Goal: Task Accomplishment & Management: Manage account settings

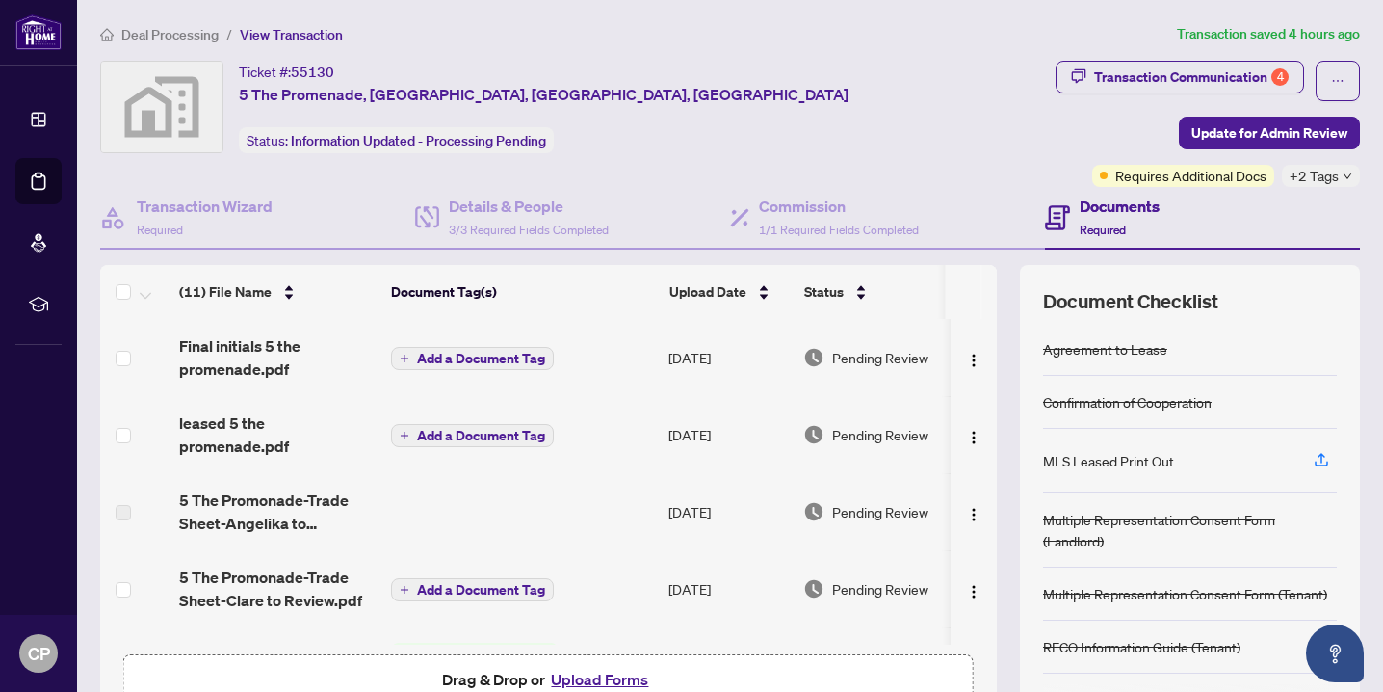
scroll to position [61, 0]
click at [1145, 91] on div "Transaction Communication 4" at bounding box center [1191, 77] width 195 height 31
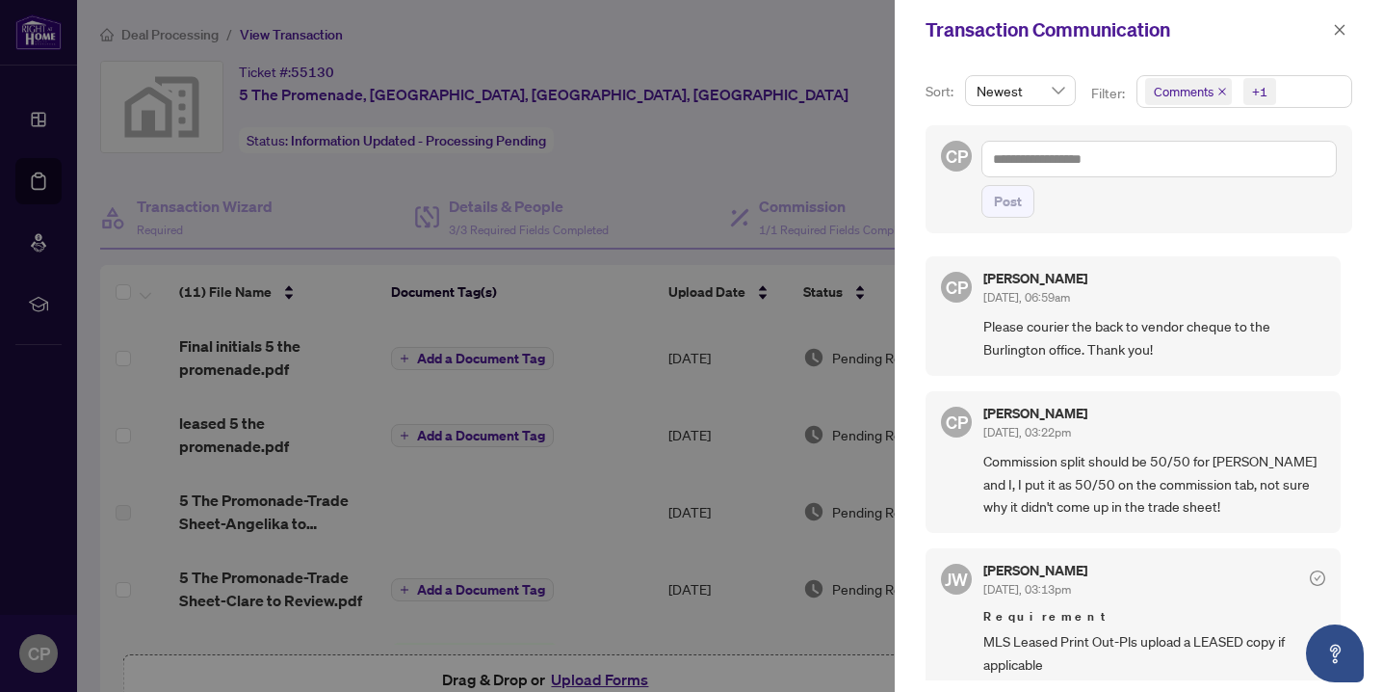
click at [499, 495] on div at bounding box center [691, 346] width 1383 height 692
click at [258, 404] on div at bounding box center [691, 346] width 1383 height 692
click at [1341, 34] on icon "close" at bounding box center [1339, 29] width 13 height 13
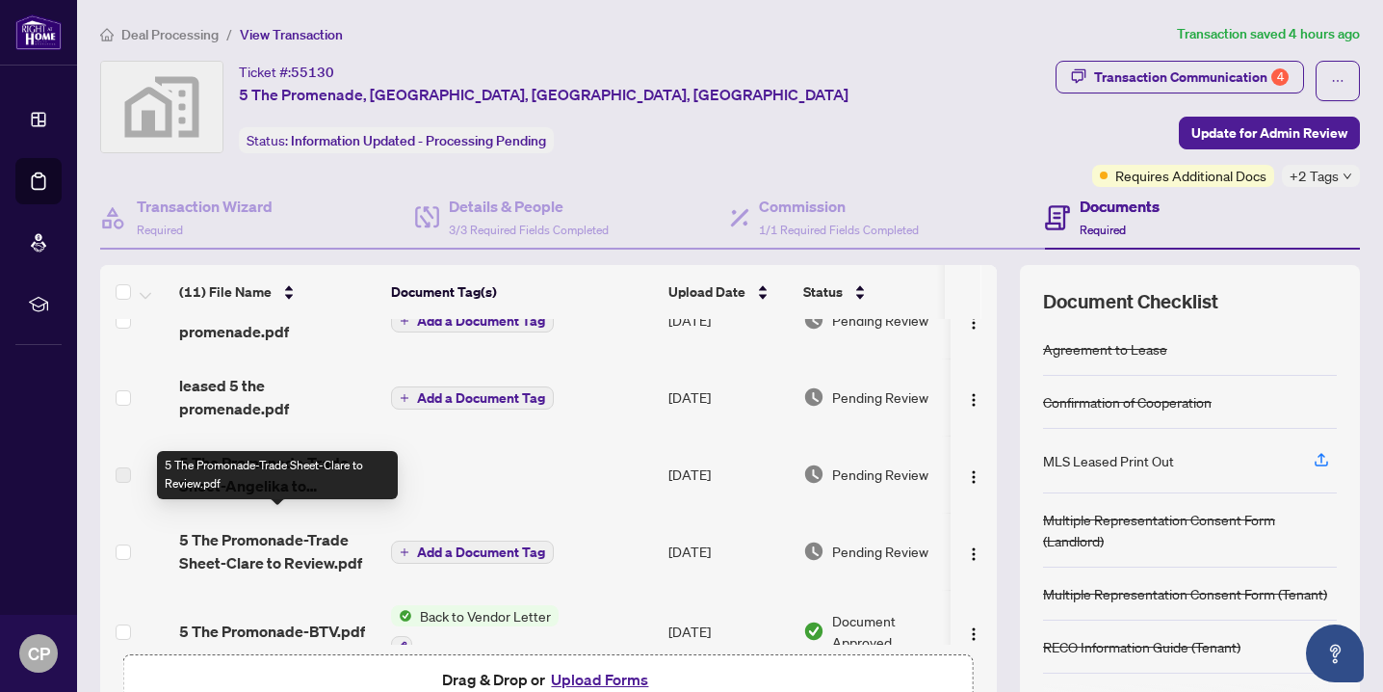
scroll to position [96, 0]
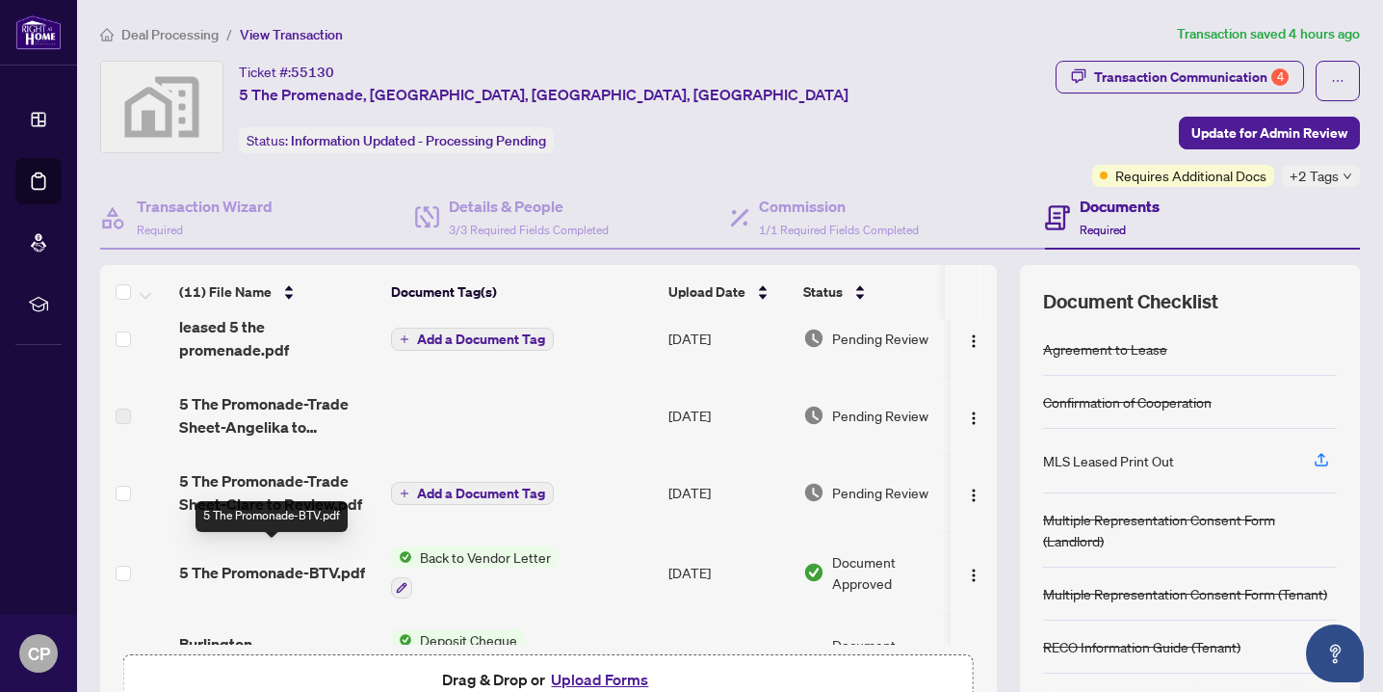
click at [308, 561] on span "5 The Promonade-BTV.pdf" at bounding box center [272, 572] width 186 height 23
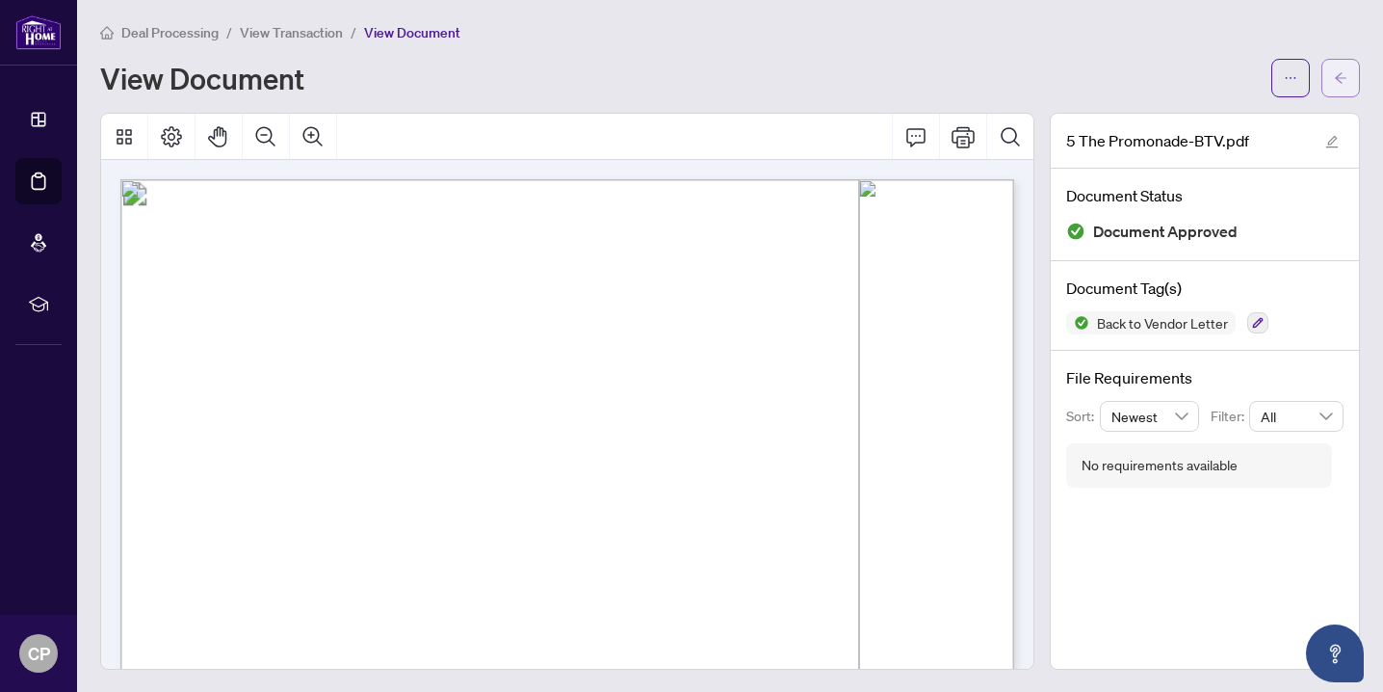
click at [1357, 61] on button "button" at bounding box center [1341, 78] width 39 height 39
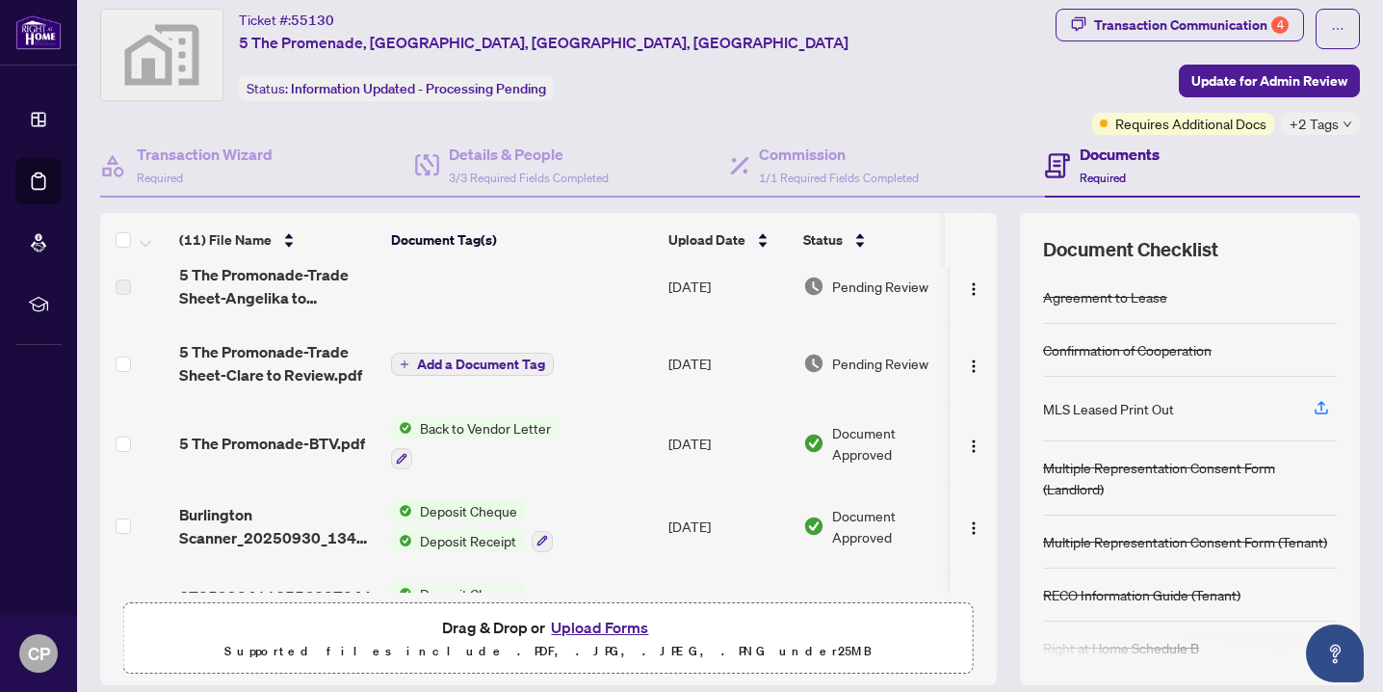
scroll to position [171, 0]
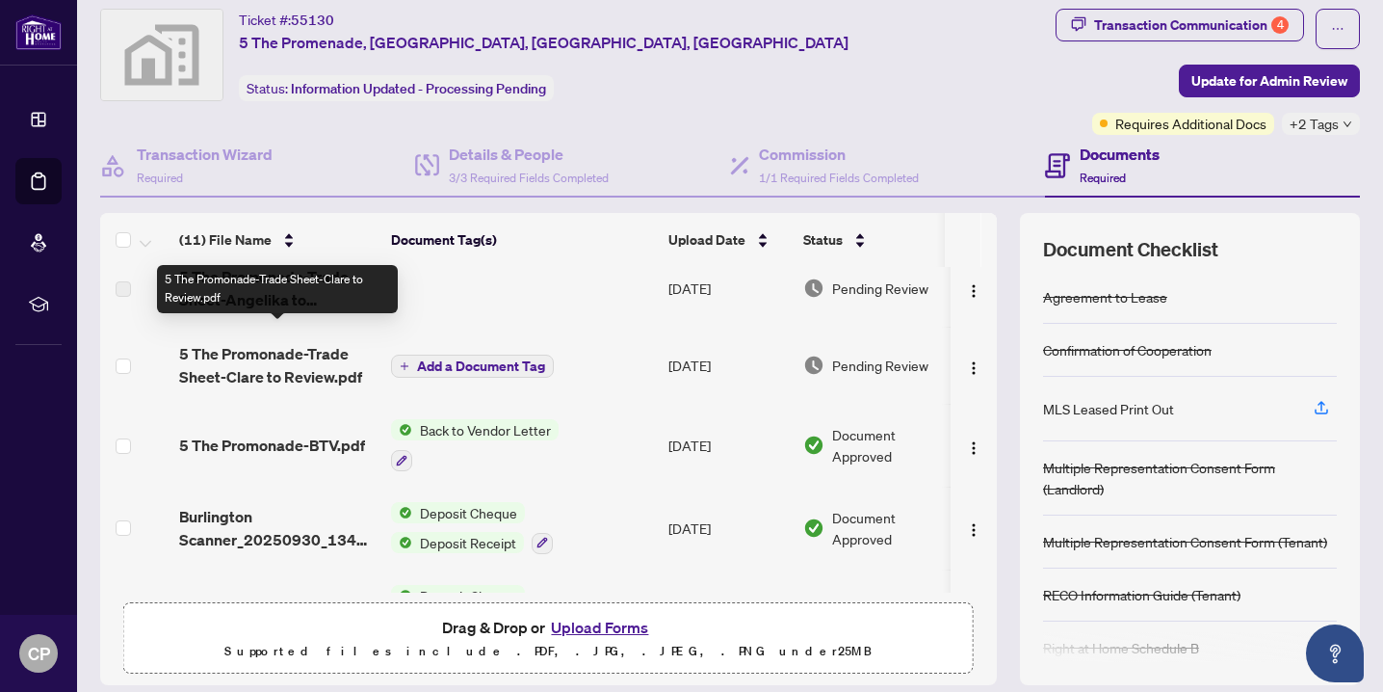
click at [260, 357] on span "5 The Promonade-Trade Sheet-Clare to Review.pdf" at bounding box center [277, 365] width 197 height 46
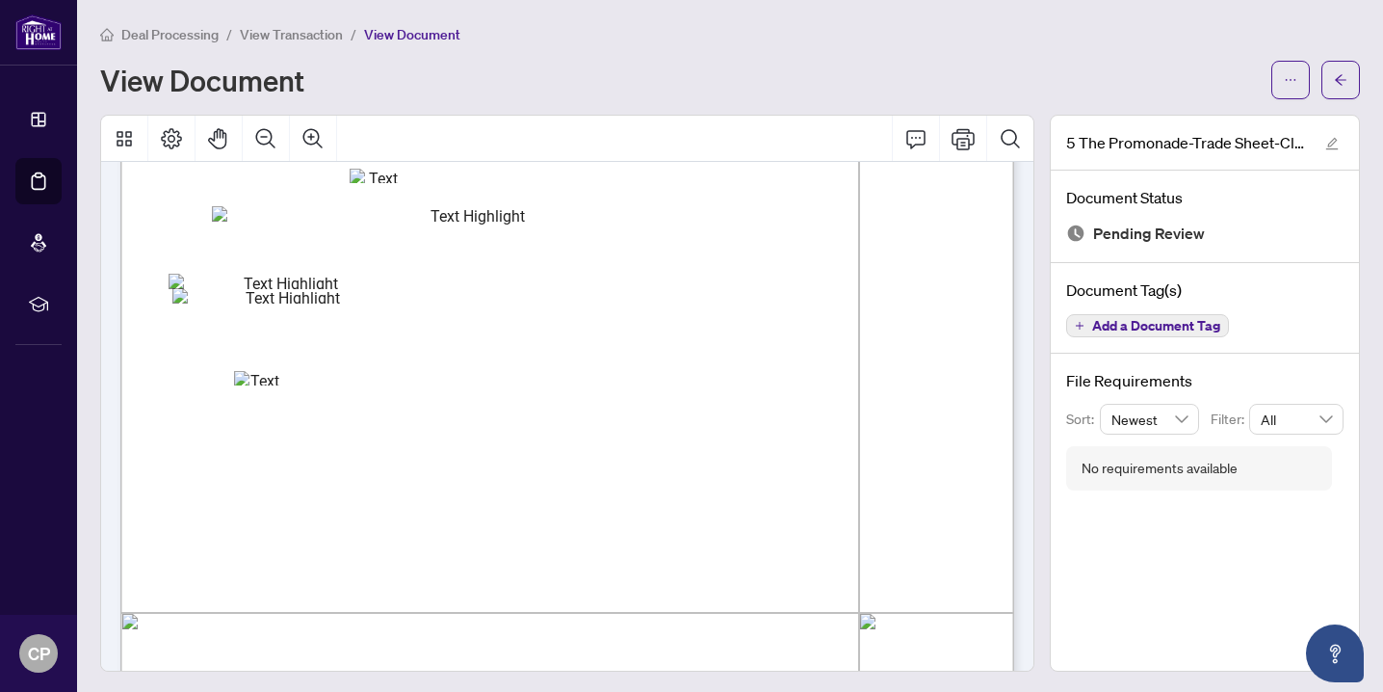
scroll to position [453, 0]
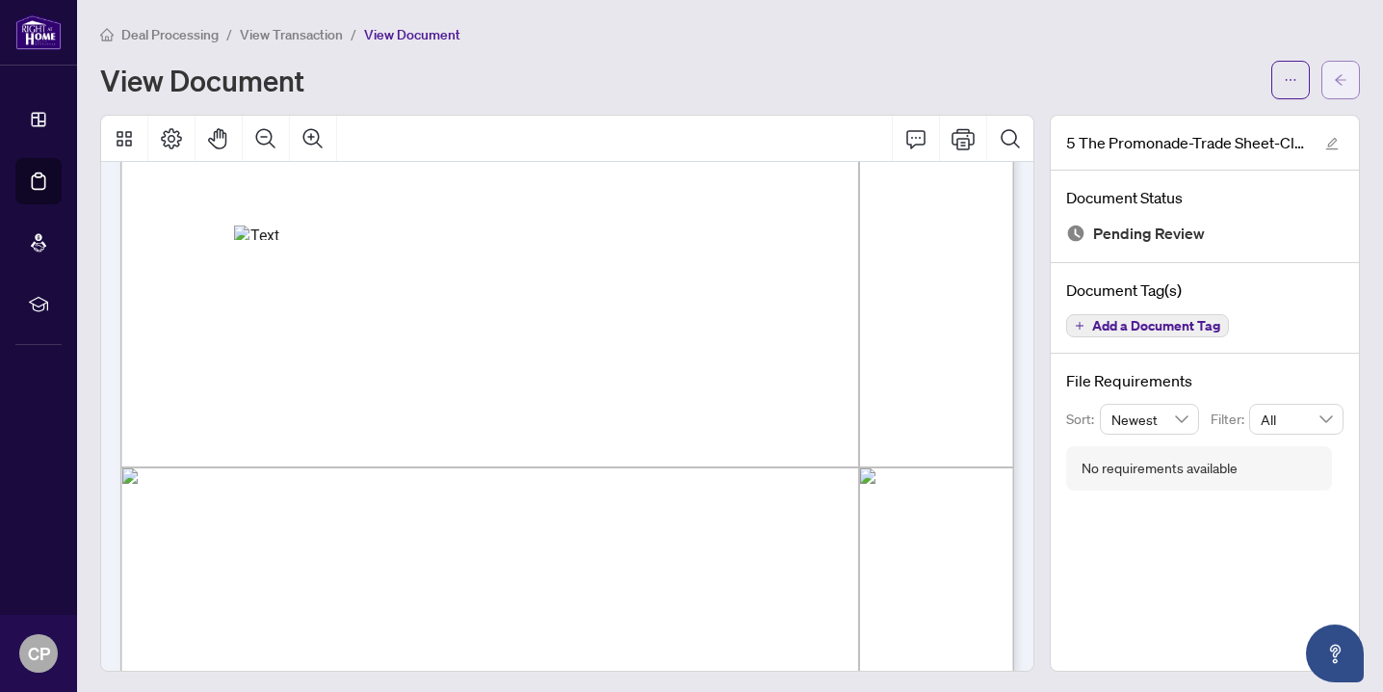
click at [1342, 81] on icon "arrow-left" at bounding box center [1340, 79] width 13 height 13
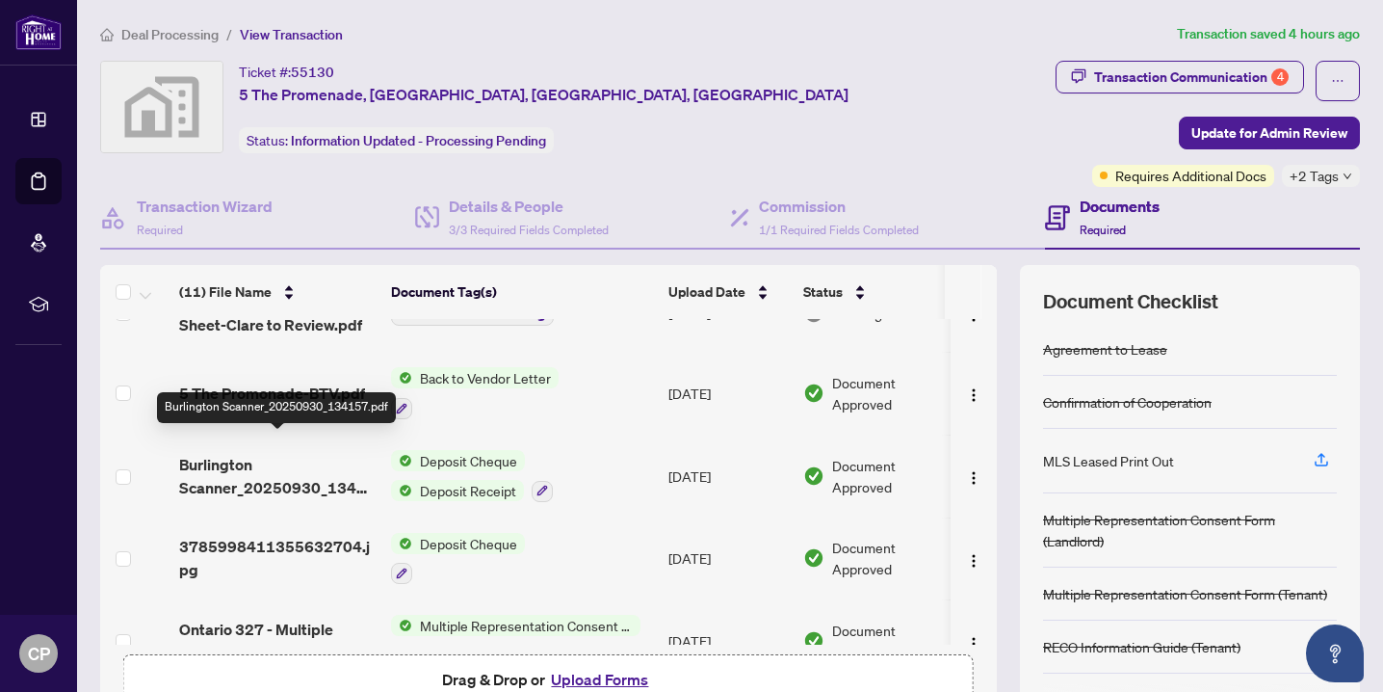
scroll to position [183, 0]
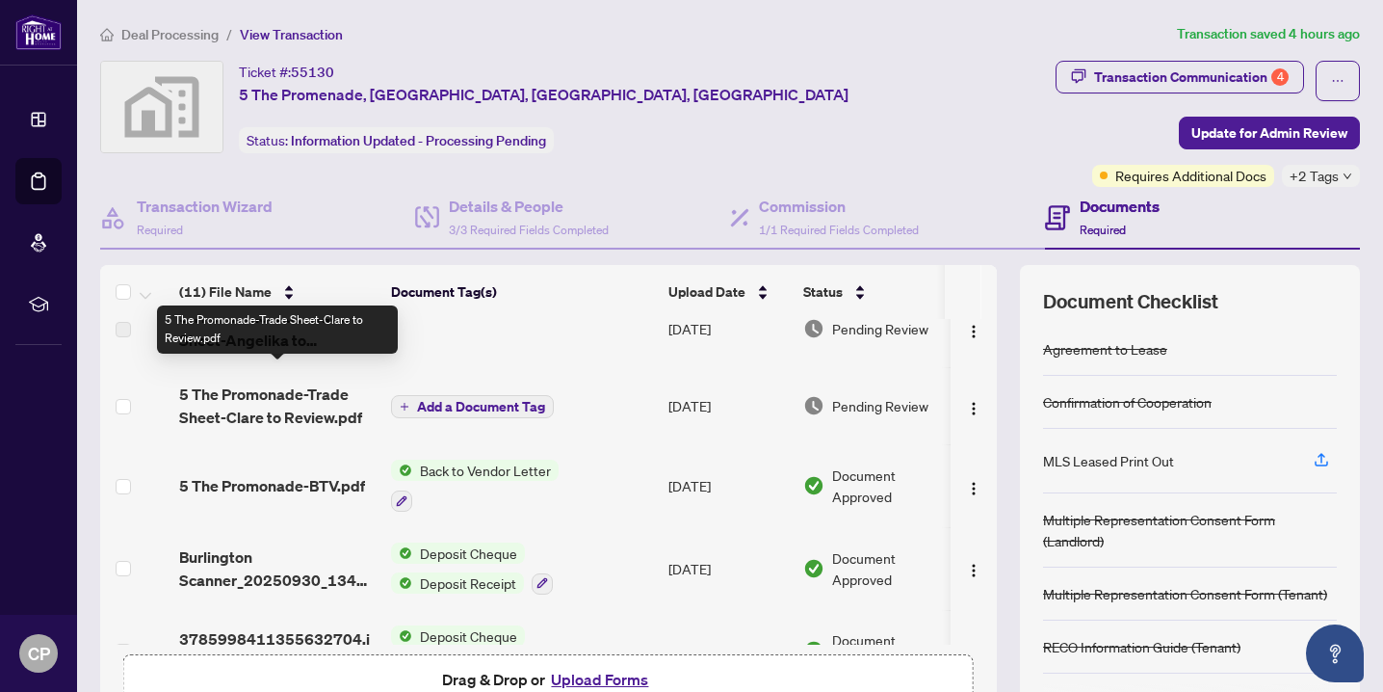
click at [282, 386] on span "5 The Promonade-Trade Sheet-Clare to Review.pdf" at bounding box center [277, 405] width 197 height 46
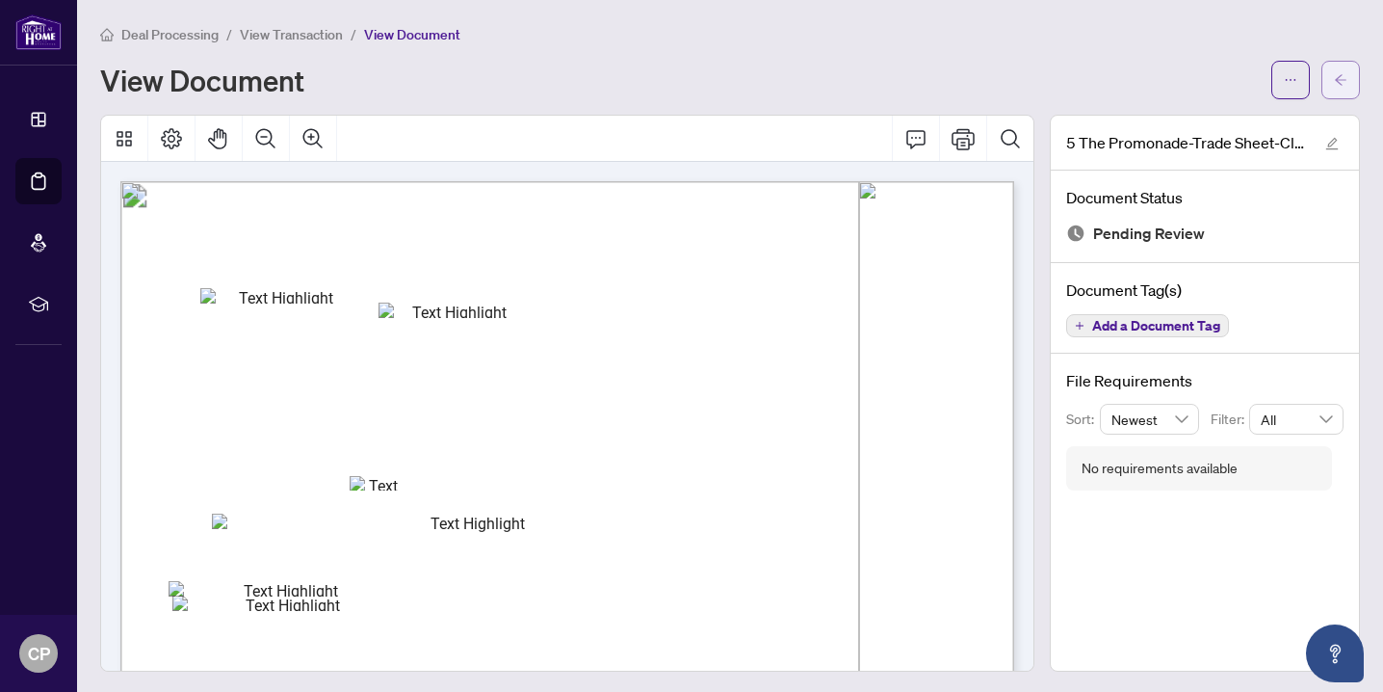
click at [1350, 86] on button "button" at bounding box center [1341, 80] width 39 height 39
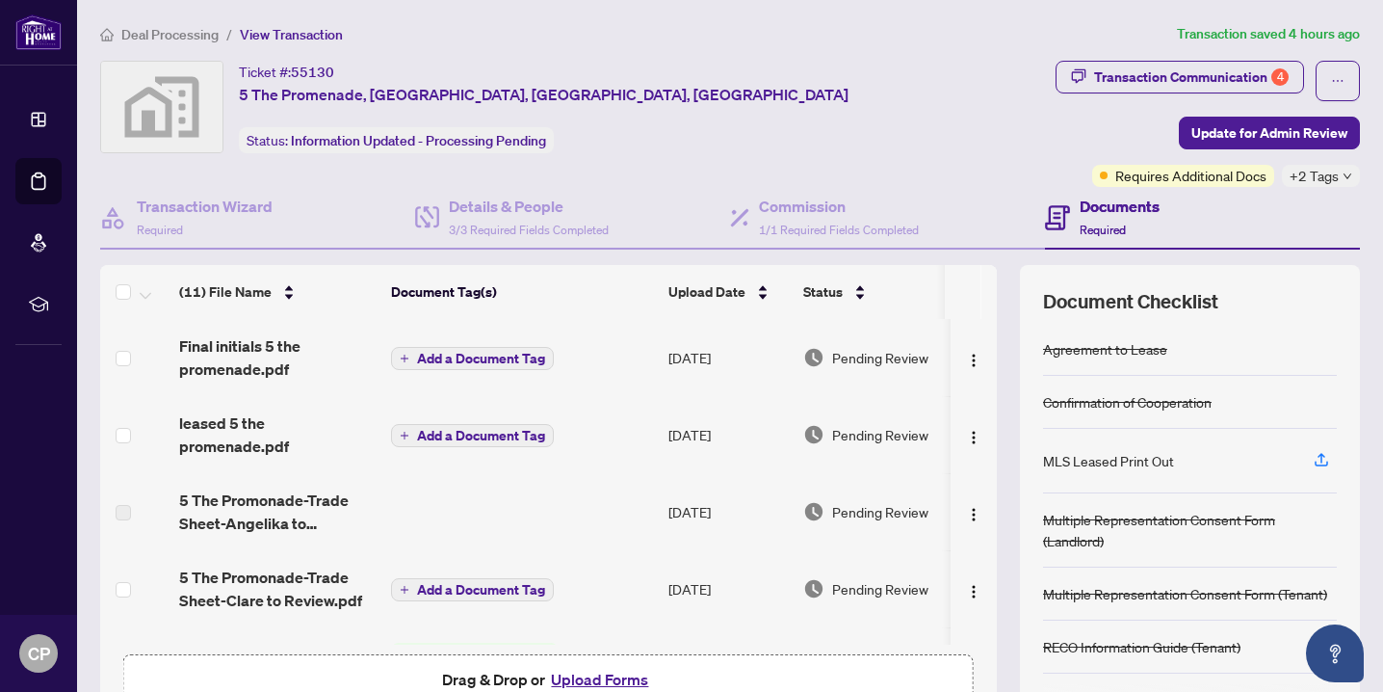
scroll to position [137, 0]
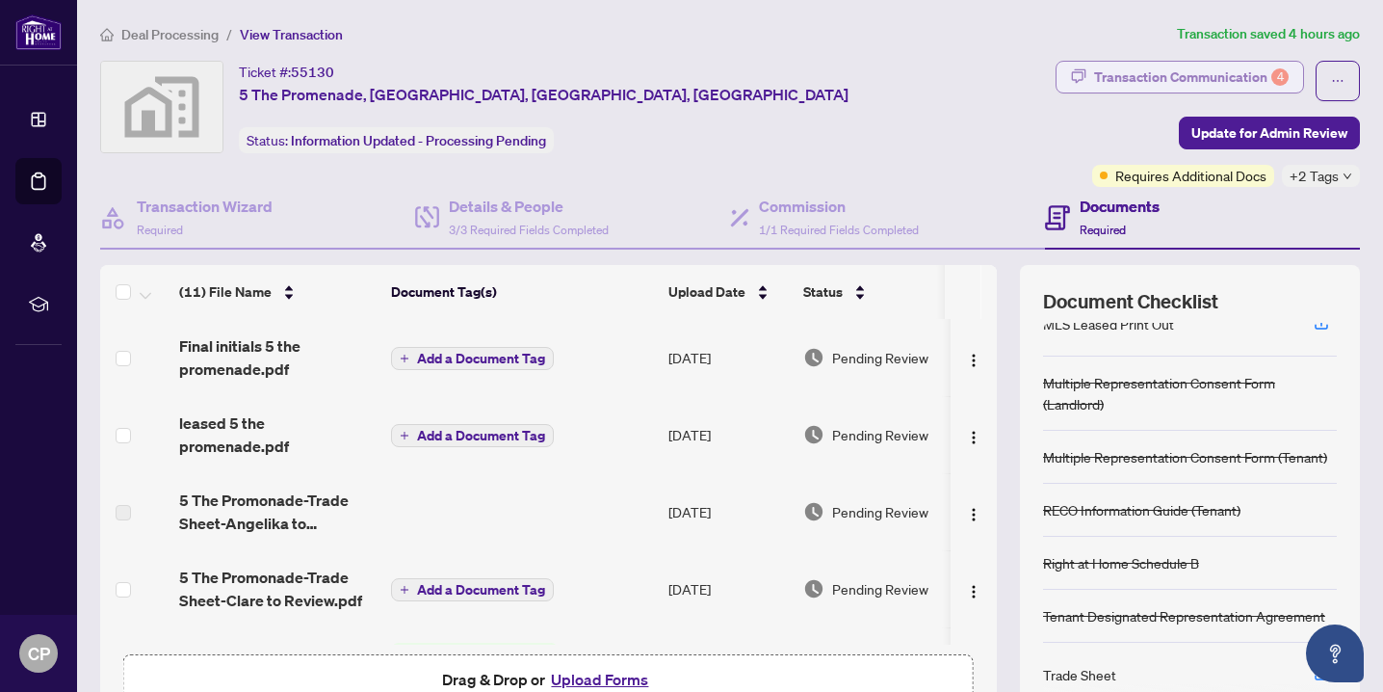
click at [1143, 86] on div "Transaction Communication 4" at bounding box center [1191, 77] width 195 height 31
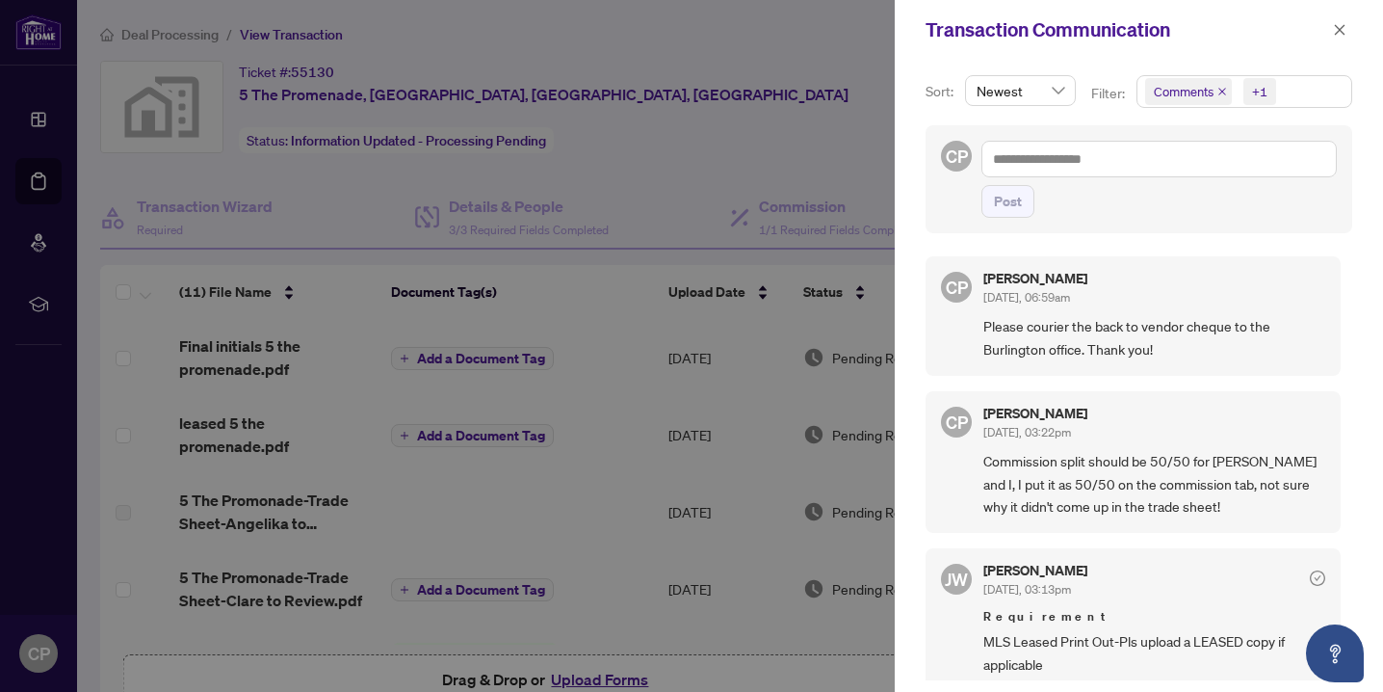
scroll to position [193, 0]
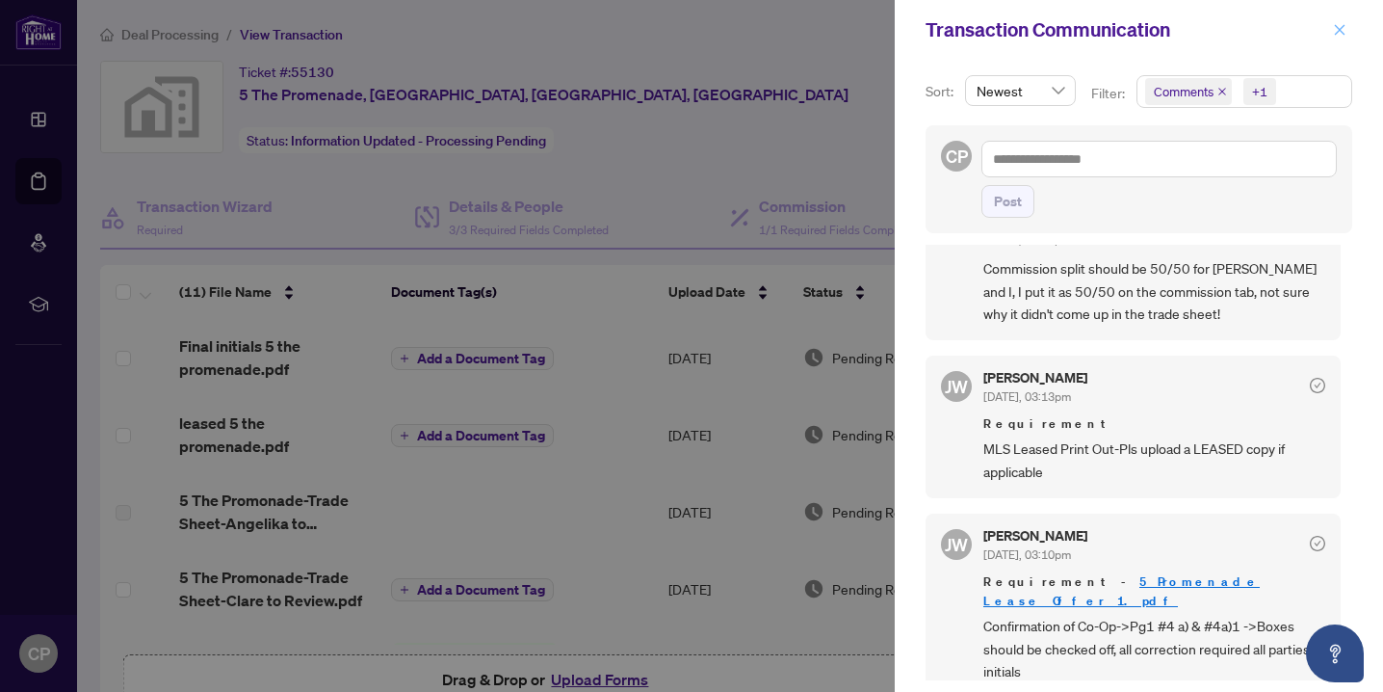
click at [1344, 30] on icon "close" at bounding box center [1339, 29] width 13 height 13
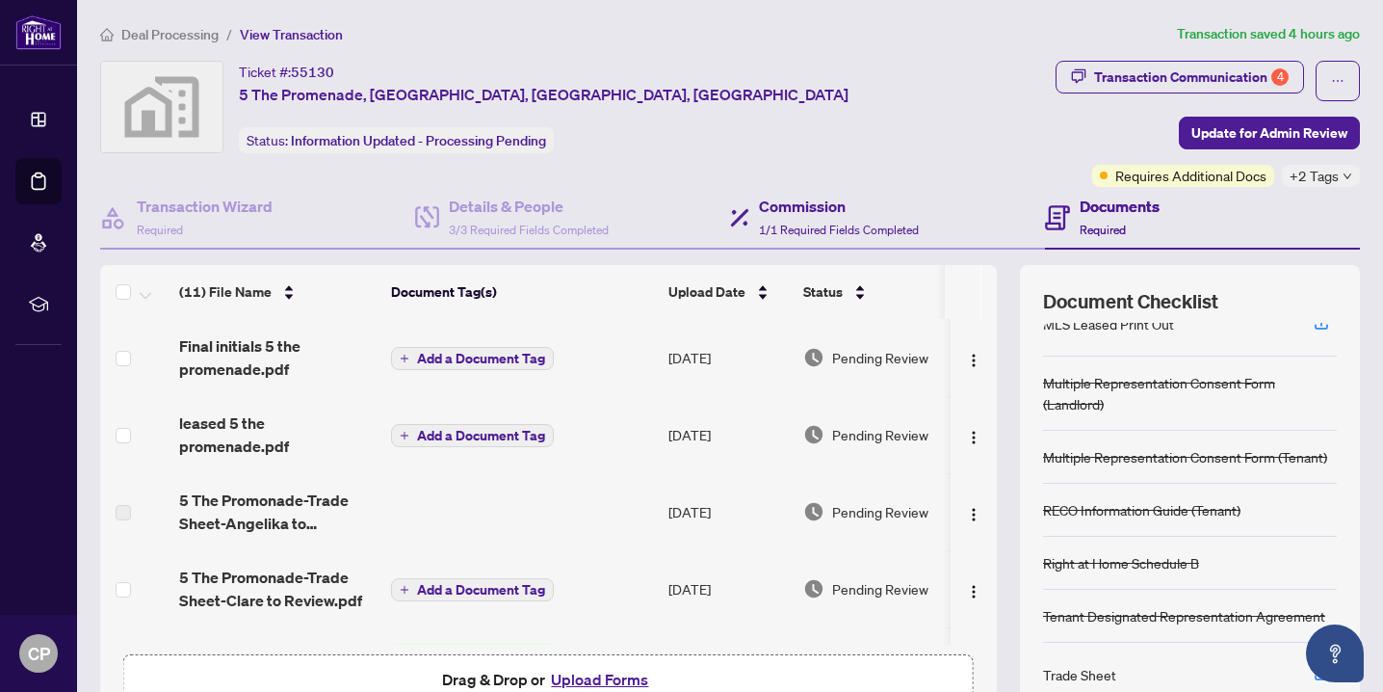
scroll to position [67, 0]
